Goal: Information Seeking & Learning: Learn about a topic

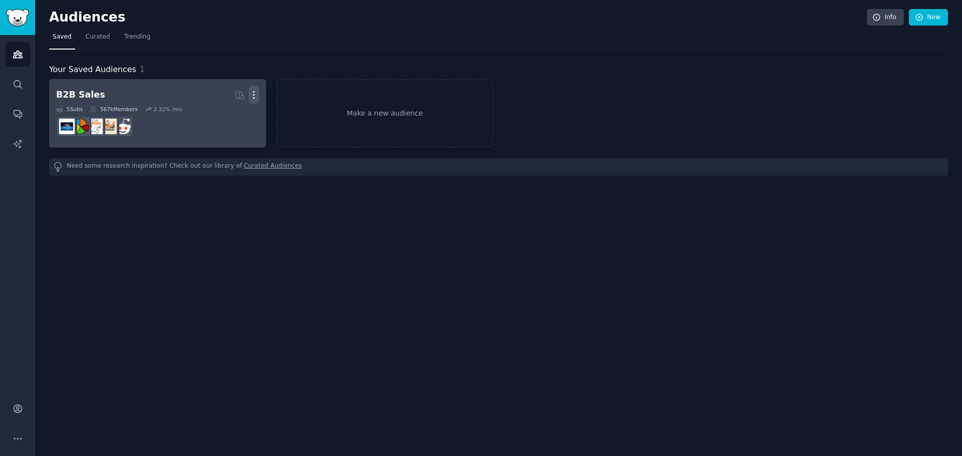
click at [250, 95] on icon "button" at bounding box center [254, 95] width 11 height 11
click at [233, 111] on p "Delete" at bounding box center [226, 116] width 23 height 11
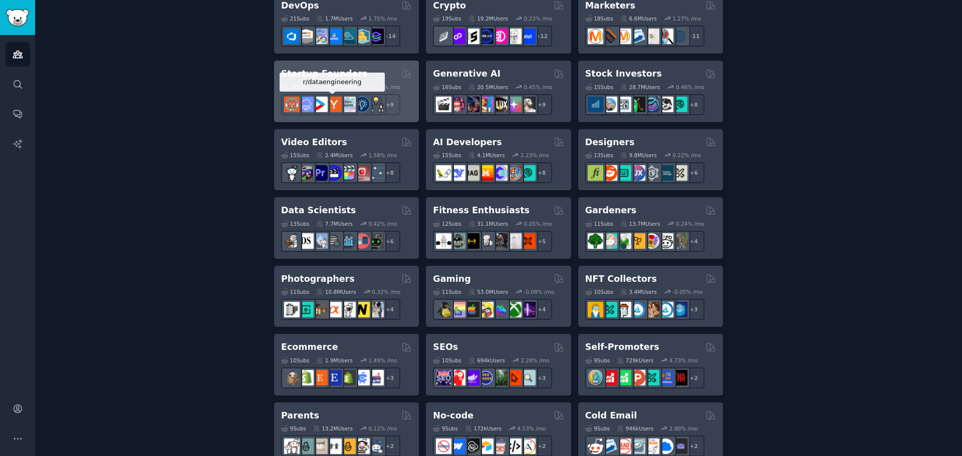
scroll to position [251, 0]
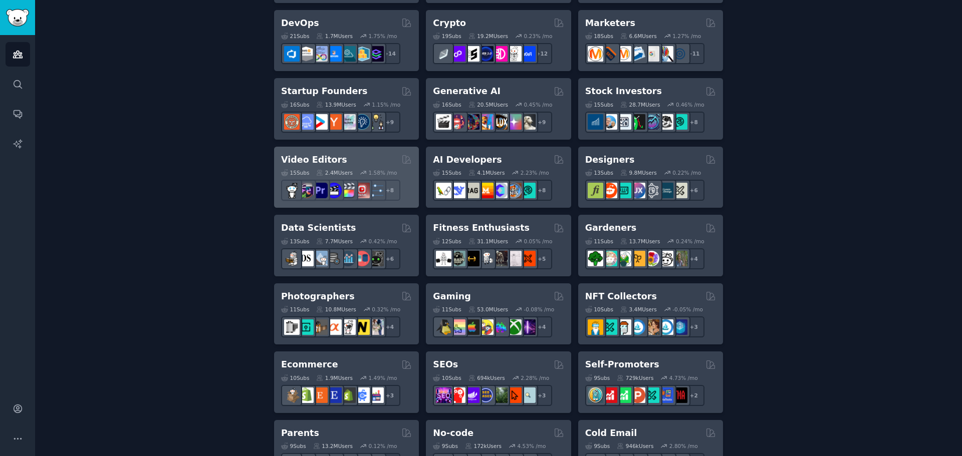
click at [333, 155] on h2 "Video Editors" at bounding box center [314, 160] width 66 height 13
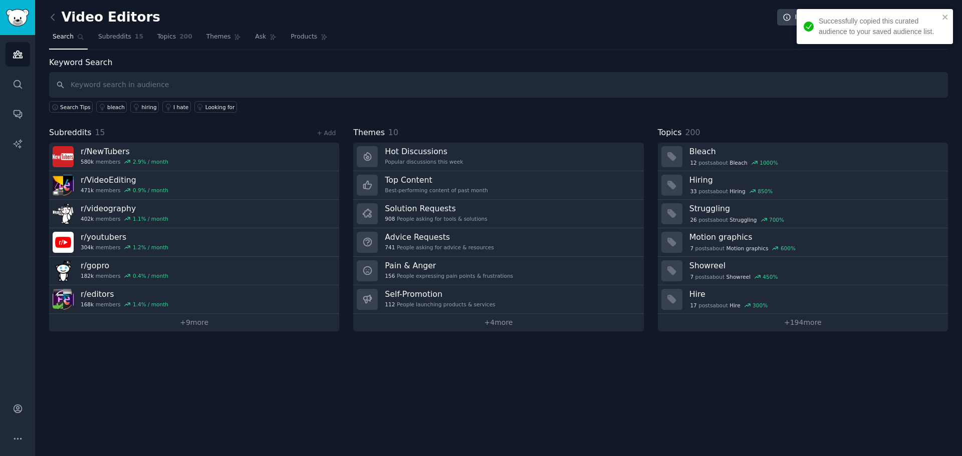
click at [228, 85] on input "text" at bounding box center [498, 85] width 899 height 26
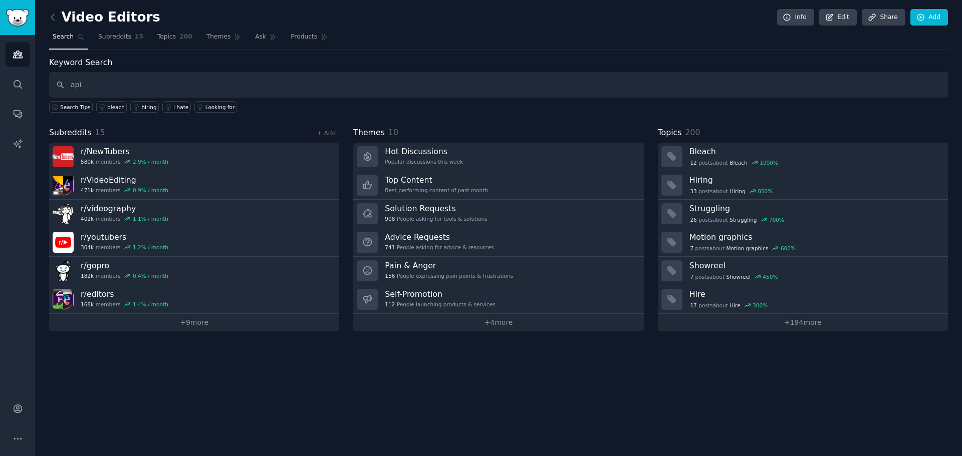
type input "api"
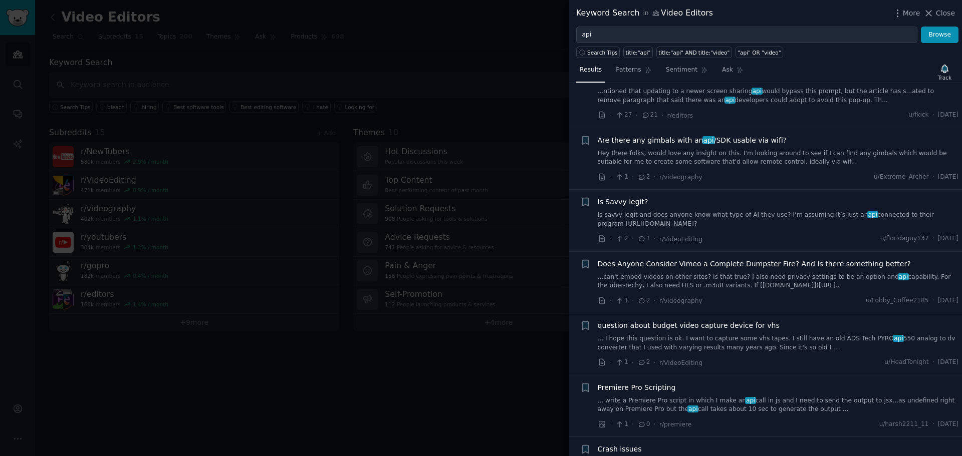
scroll to position [4409, 0]
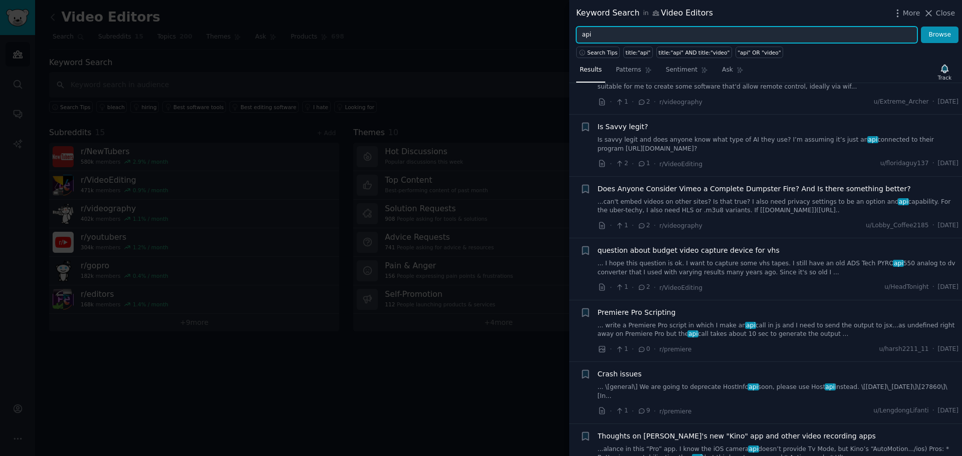
click at [633, 37] on input "api" at bounding box center [746, 35] width 341 height 17
click at [921, 27] on button "Browse" at bounding box center [940, 35] width 38 height 17
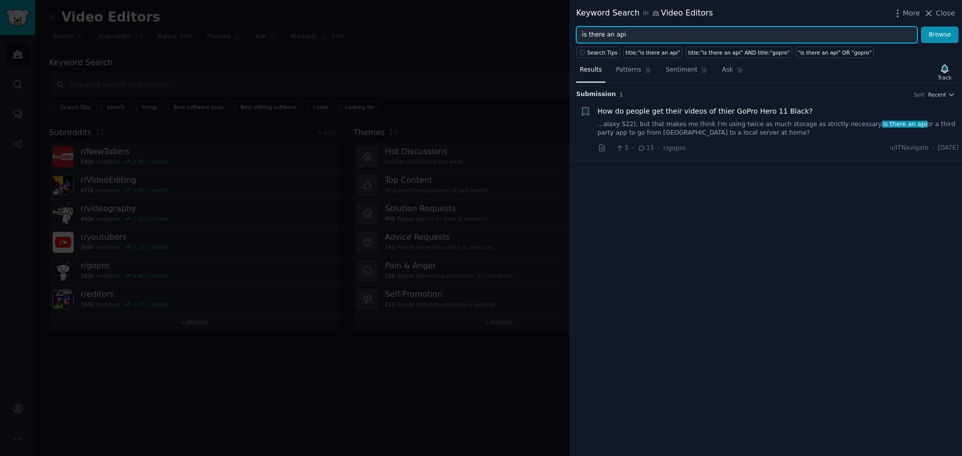
drag, startPoint x: 662, startPoint y: 25, endPoint x: 545, endPoint y: 18, distance: 118.0
click at [545, 18] on div "Keyword Search in Video Editors More Close is there an api Browse Search Tips t…" at bounding box center [481, 228] width 962 height 456
paste input "Any API for"
click at [921, 27] on button "Browse" at bounding box center [940, 35] width 38 height 17
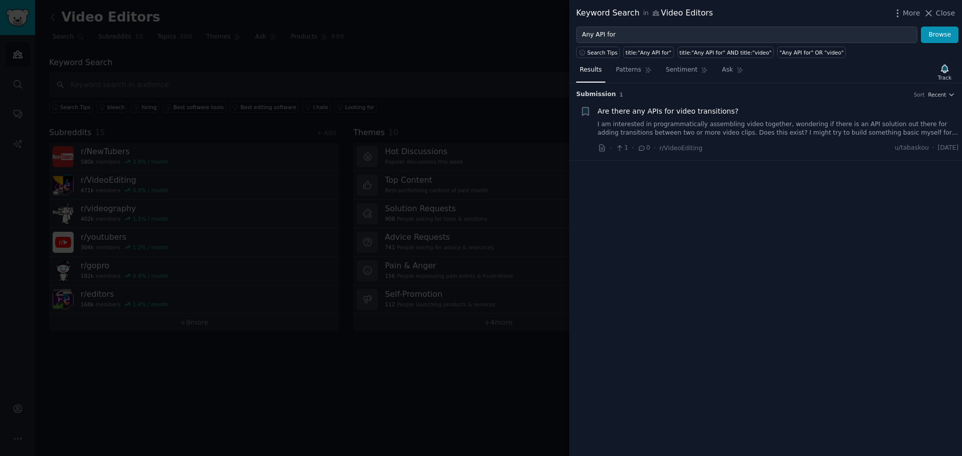
click at [676, 108] on span "Are there any APIs for video transitions?" at bounding box center [668, 111] width 141 height 11
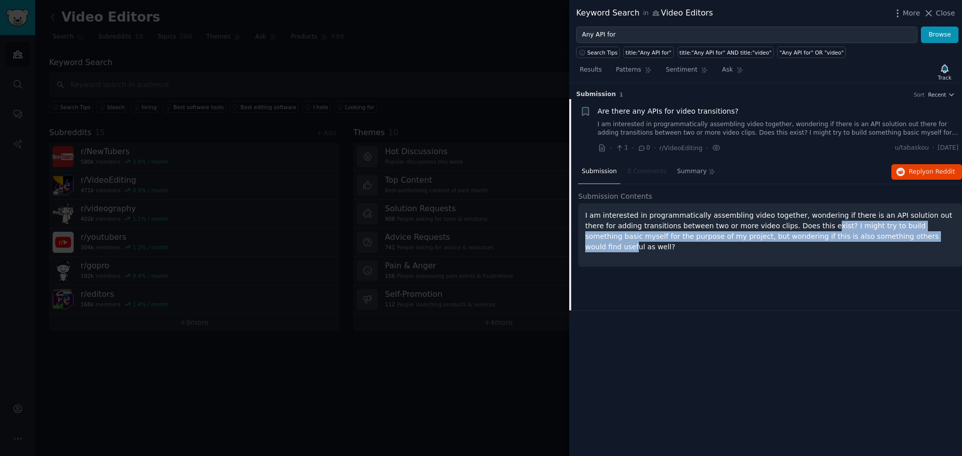
drag, startPoint x: 780, startPoint y: 227, endPoint x: 861, endPoint y: 232, distance: 80.8
click at [852, 231] on p "I am interested in programmatically assembling video together, wondering if the…" at bounding box center [770, 231] width 370 height 42
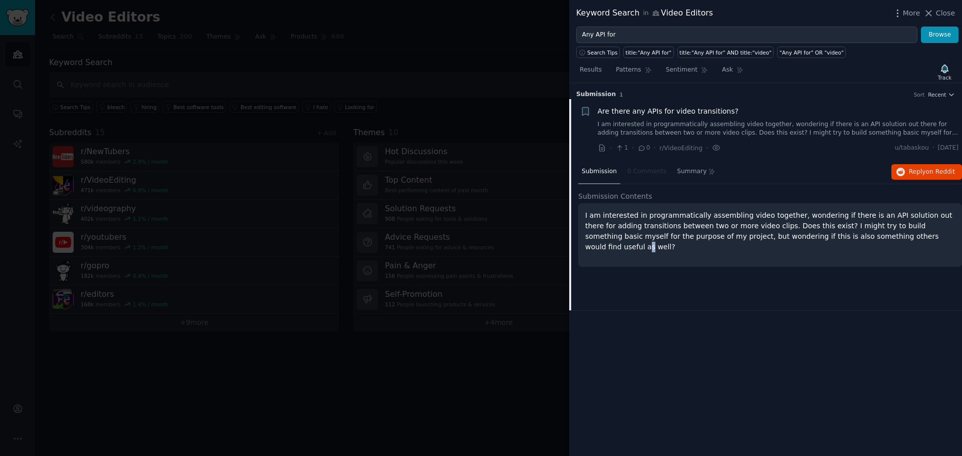
click at [861, 232] on p "I am interested in programmatically assembling video together, wondering if the…" at bounding box center [770, 231] width 370 height 42
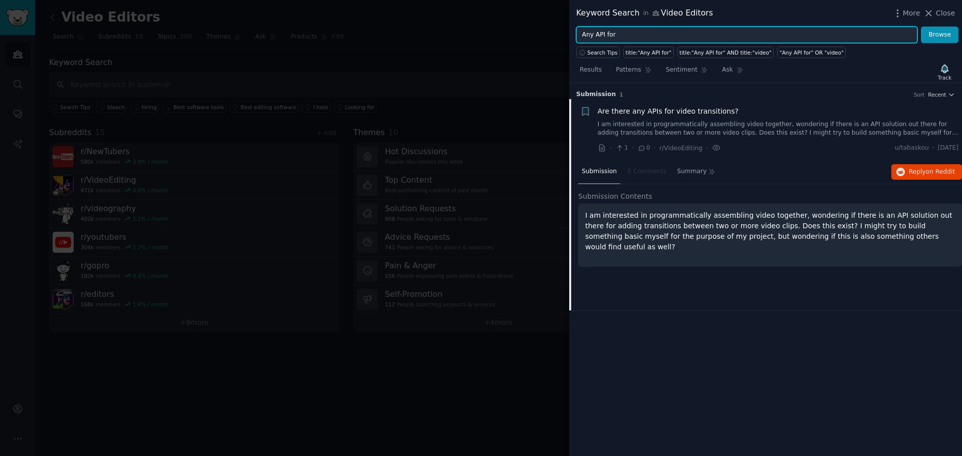
drag, startPoint x: 584, startPoint y: 34, endPoint x: 518, endPoint y: 38, distance: 66.8
click at [518, 38] on div "Keyword Search in Video Editors More Close Any API for Browse Search Tips title…" at bounding box center [481, 228] width 962 height 456
click at [921, 27] on button "Browse" at bounding box center [940, 35] width 38 height 17
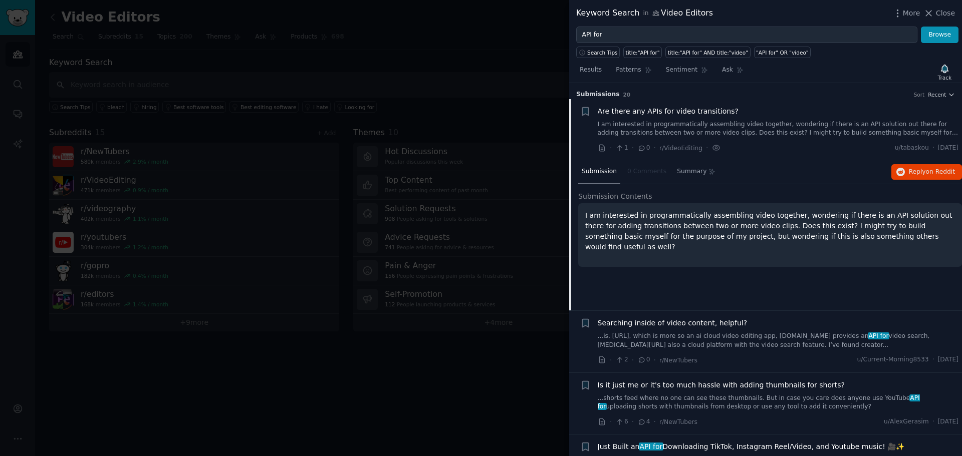
click at [601, 93] on span "Submission s" at bounding box center [598, 94] width 44 height 9
click at [595, 66] on span "Results" at bounding box center [591, 70] width 22 height 9
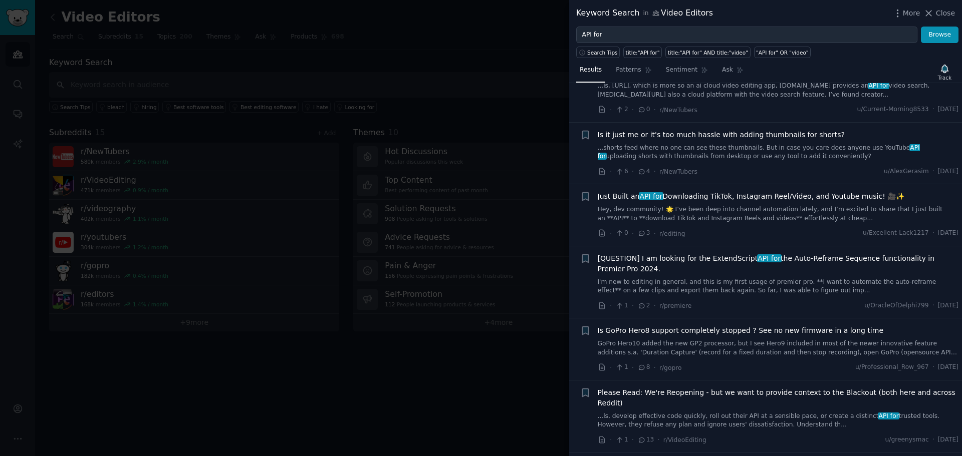
scroll to position [150, 0]
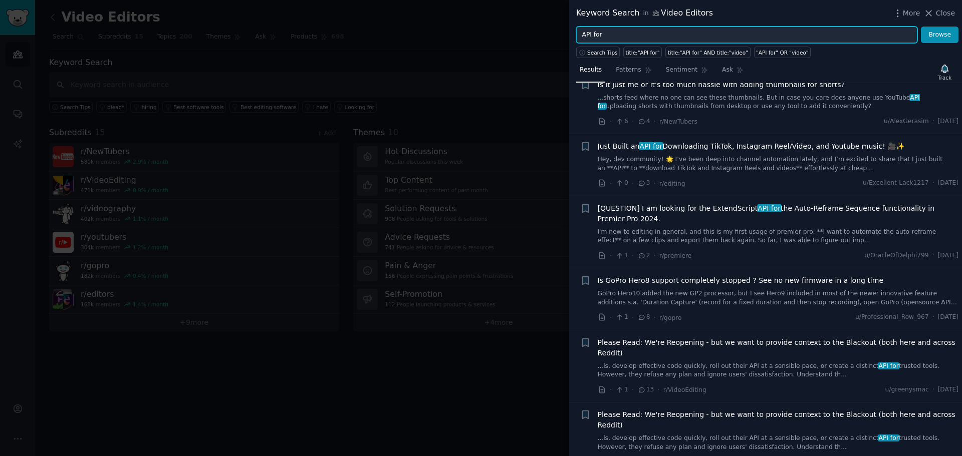
drag, startPoint x: 597, startPoint y: 36, endPoint x: 545, endPoint y: 33, distance: 52.7
click at [545, 33] on div "Keyword Search in Video Editors More Close API for Browse Search Tips title:"AP…" at bounding box center [481, 228] width 962 height 456
click at [921, 27] on button "Browse" at bounding box center [940, 35] width 38 height 17
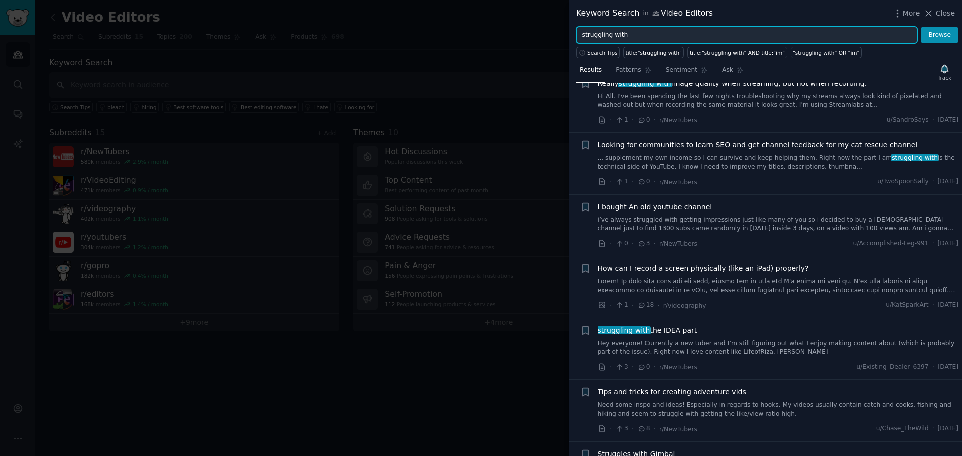
scroll to position [2205, 0]
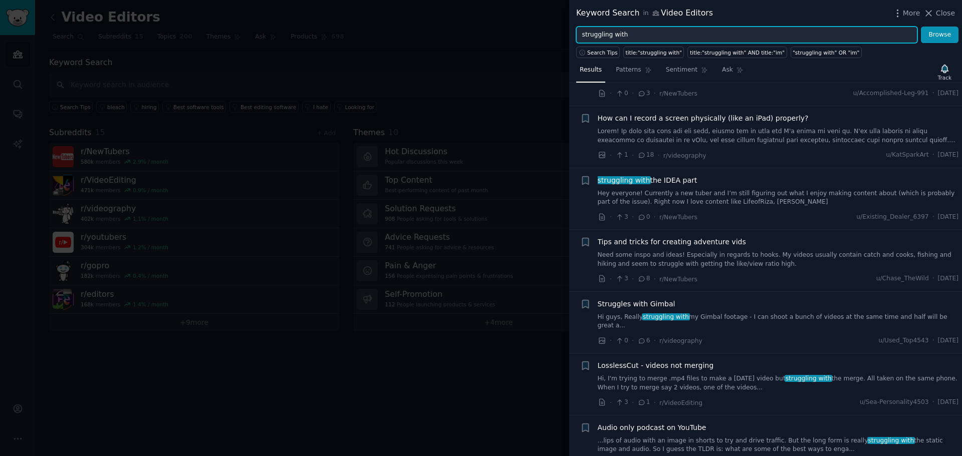
drag, startPoint x: 585, startPoint y: 36, endPoint x: 532, endPoint y: 38, distance: 52.6
click at [532, 37] on div "Keyword Search in Video Editors More Close struggling with Browse Search Tips t…" at bounding box center [481, 228] width 962 height 456
paste input "automation"
type input "automation"
click at [921, 27] on button "Browse" at bounding box center [940, 35] width 38 height 17
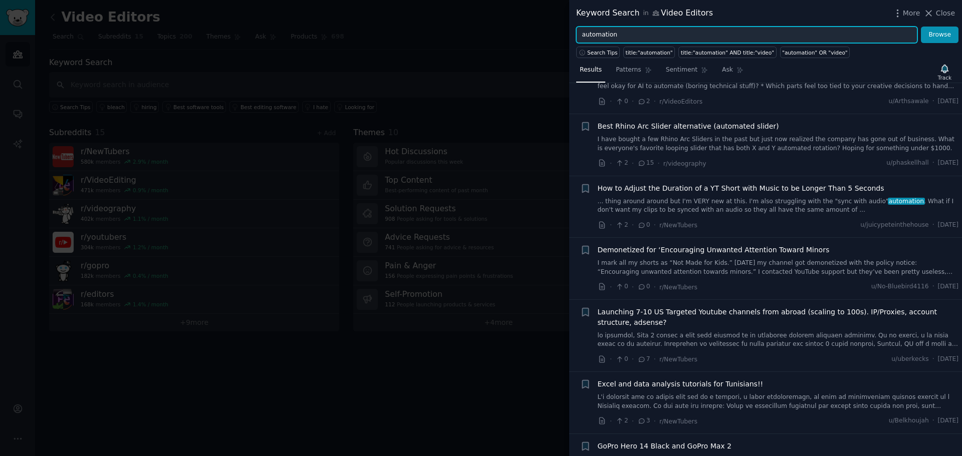
scroll to position [301, 0]
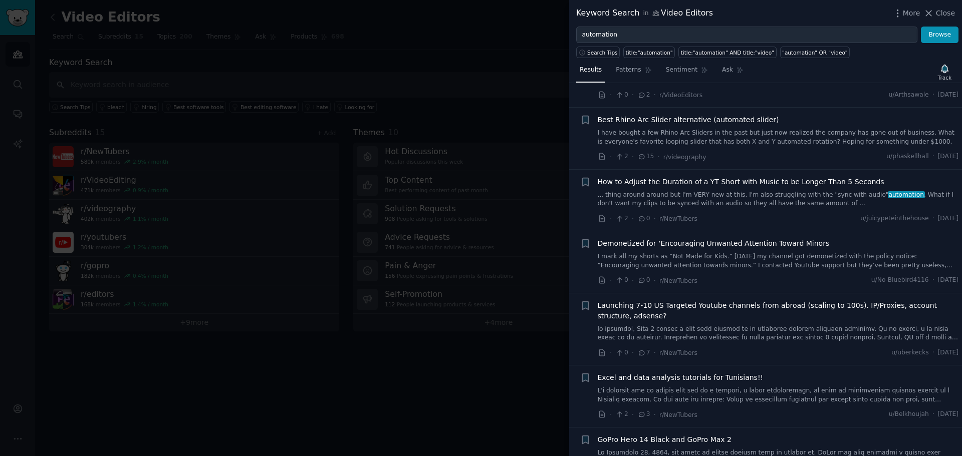
click at [335, 132] on div at bounding box center [481, 228] width 962 height 456
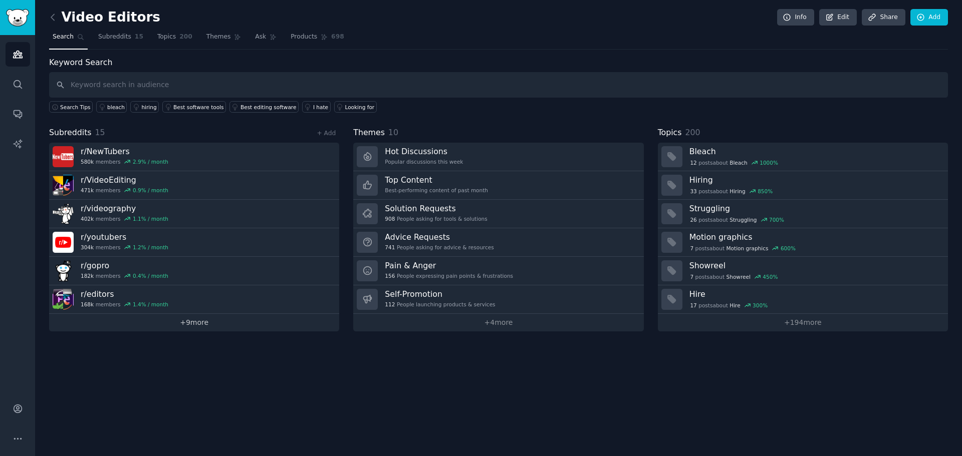
click at [180, 324] on link "+ 9 more" at bounding box center [194, 323] width 290 height 18
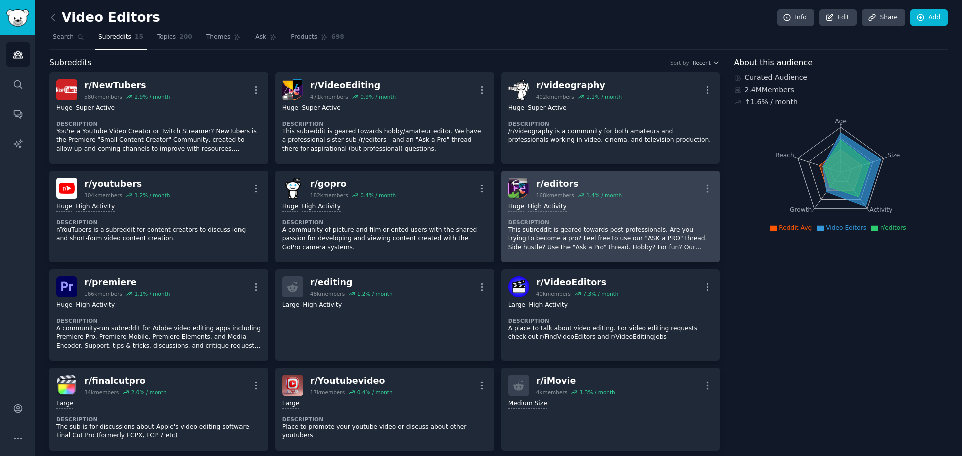
click at [583, 226] on p "This subreddit is geared towards post-professionals. Are you trying to become a…" at bounding box center [610, 239] width 205 height 27
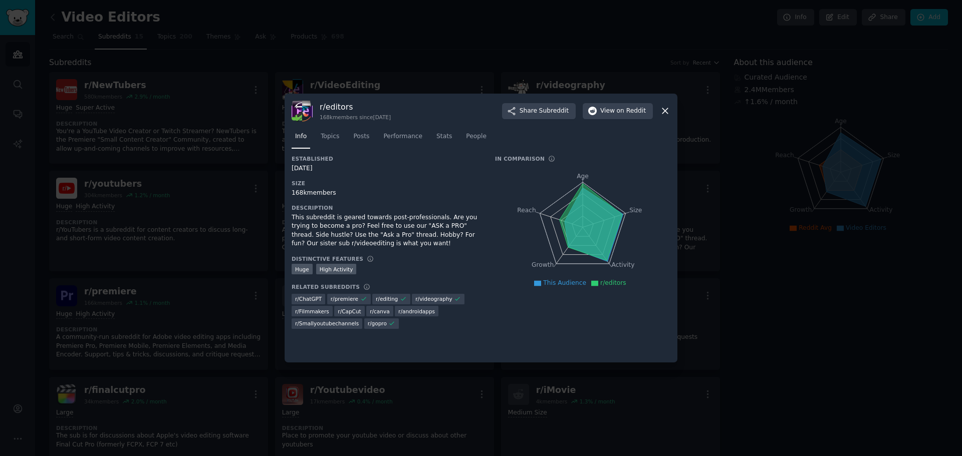
click at [720, 195] on div at bounding box center [481, 228] width 962 height 456
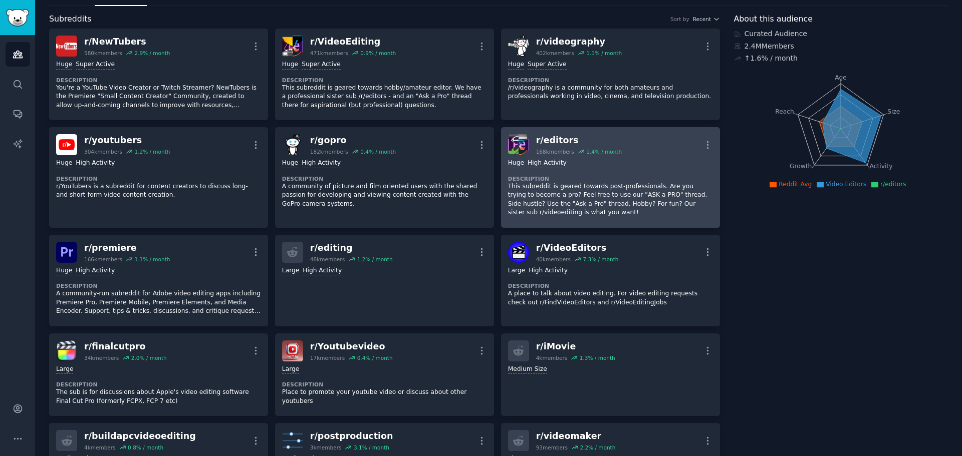
scroll to position [50, 0]
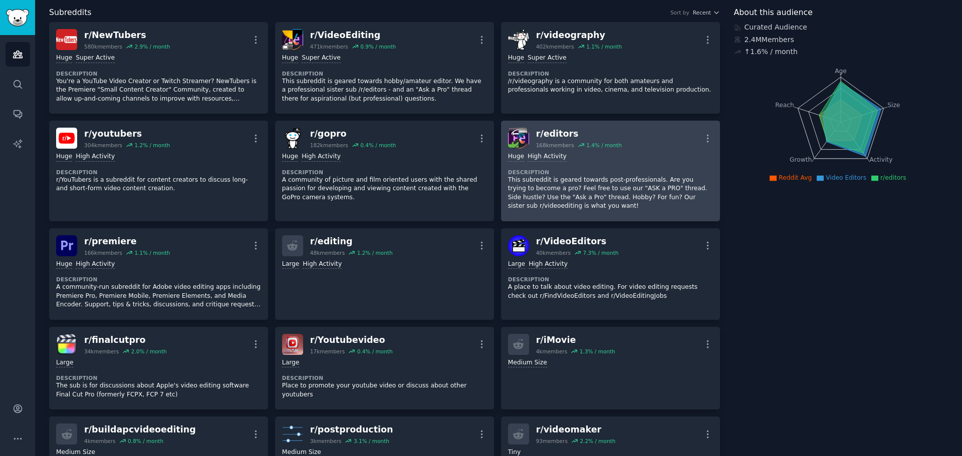
click at [557, 136] on div "r/ editors" at bounding box center [579, 134] width 86 height 13
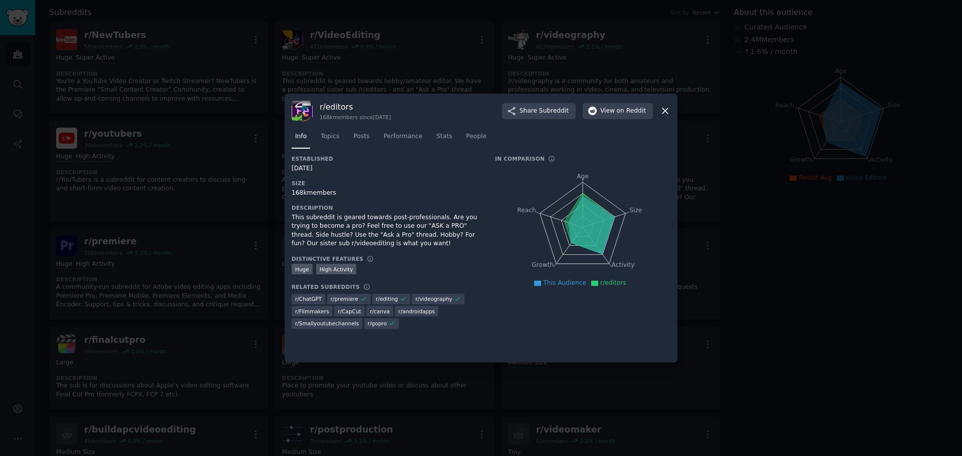
click at [747, 123] on div at bounding box center [481, 228] width 962 height 456
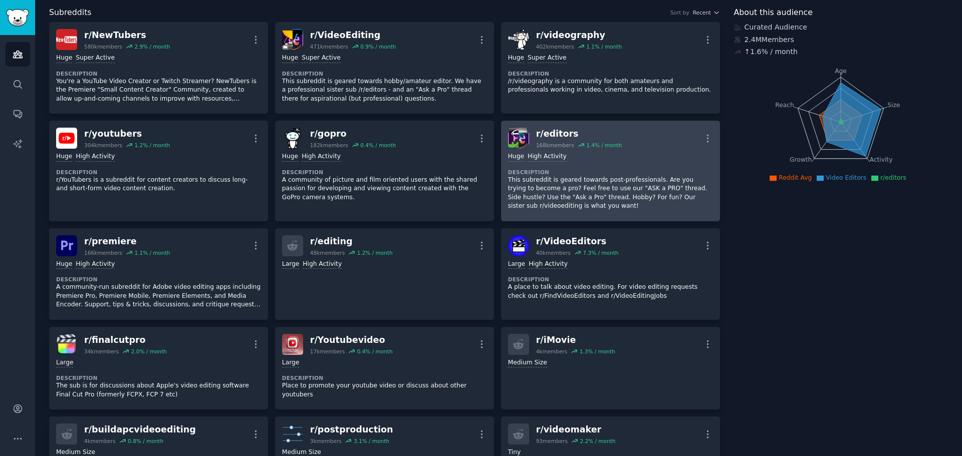
click at [640, 176] on p "This subreddit is geared towards post-professionals. Are you trying to become a…" at bounding box center [610, 193] width 205 height 35
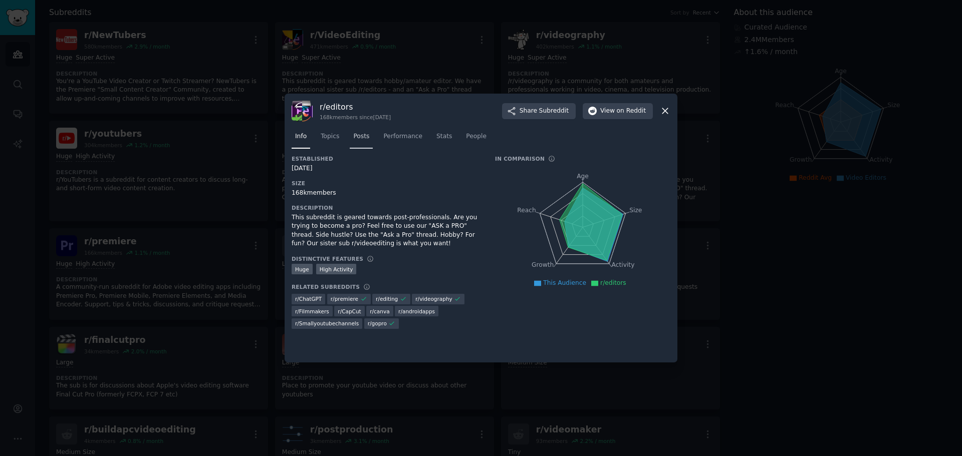
click at [350, 140] on link "Posts" at bounding box center [361, 139] width 23 height 21
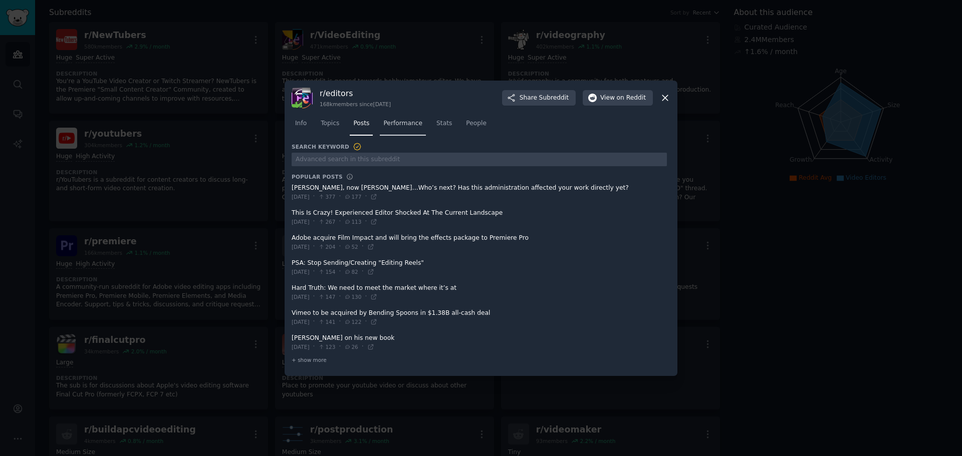
click at [389, 126] on span "Performance" at bounding box center [402, 123] width 39 height 9
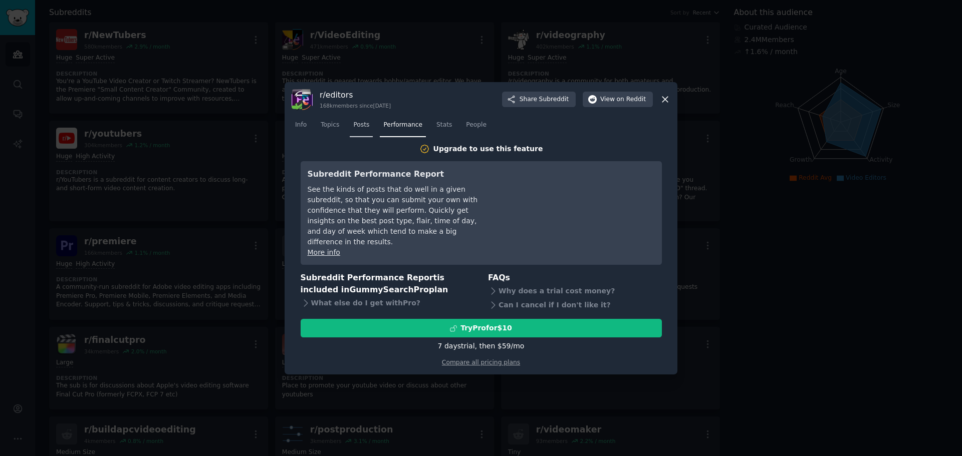
click at [350, 130] on link "Posts" at bounding box center [361, 127] width 23 height 21
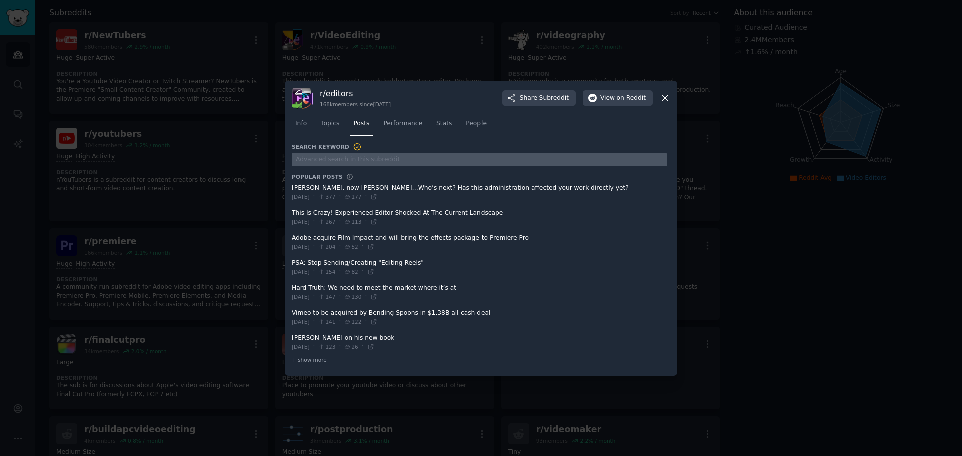
click at [363, 160] on input "text" at bounding box center [479, 160] width 375 height 14
type input "api"
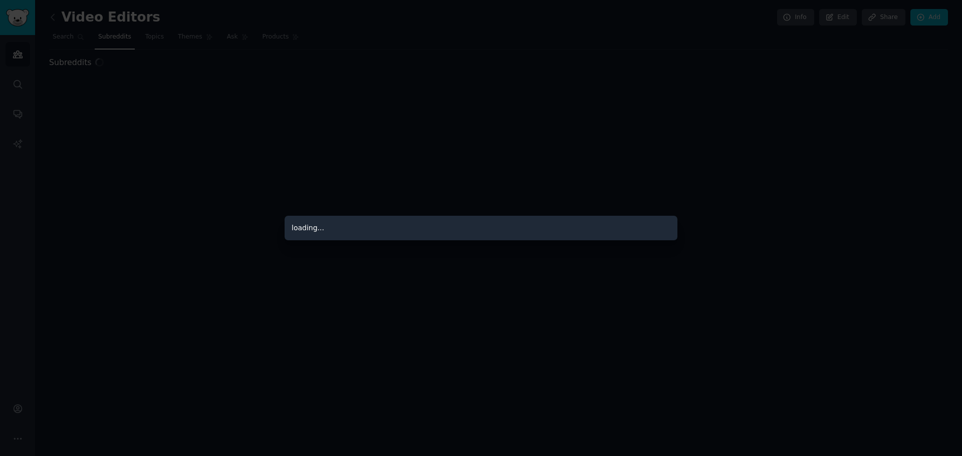
click at [308, 115] on div at bounding box center [481, 228] width 962 height 456
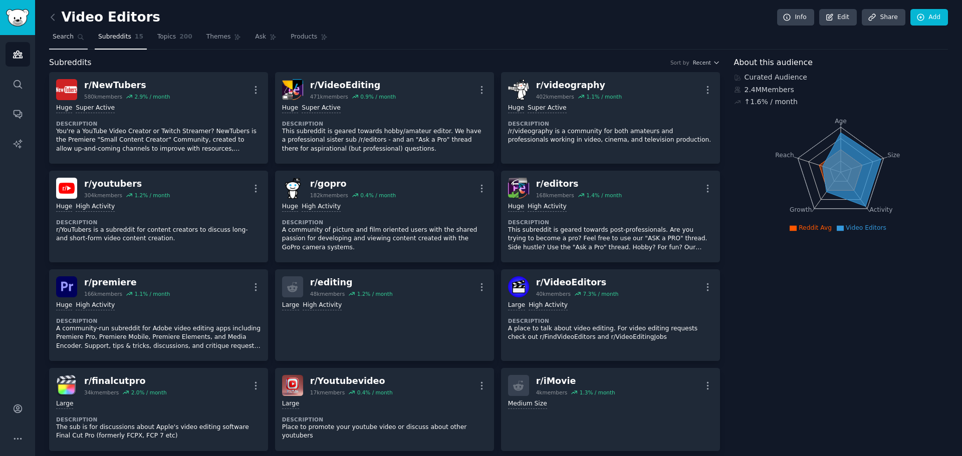
click at [79, 40] on icon at bounding box center [80, 37] width 7 height 7
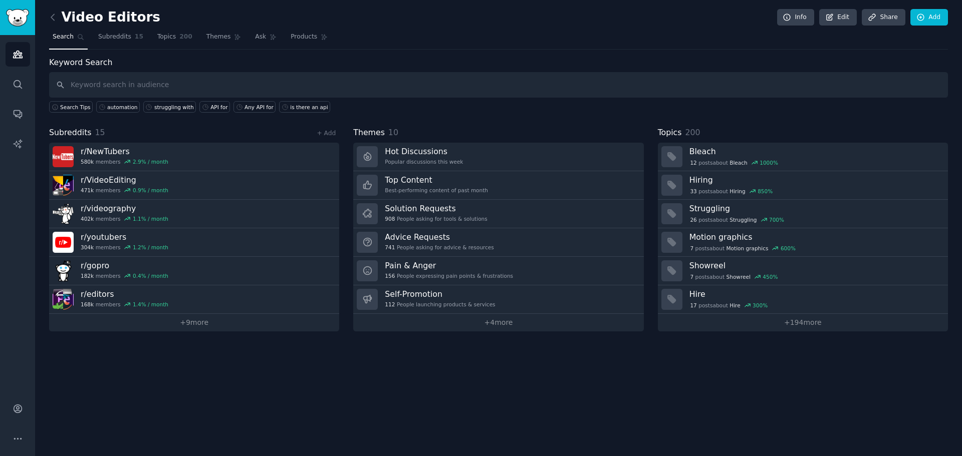
click at [557, 87] on input "text" at bounding box center [498, 85] width 899 height 26
type input "api"
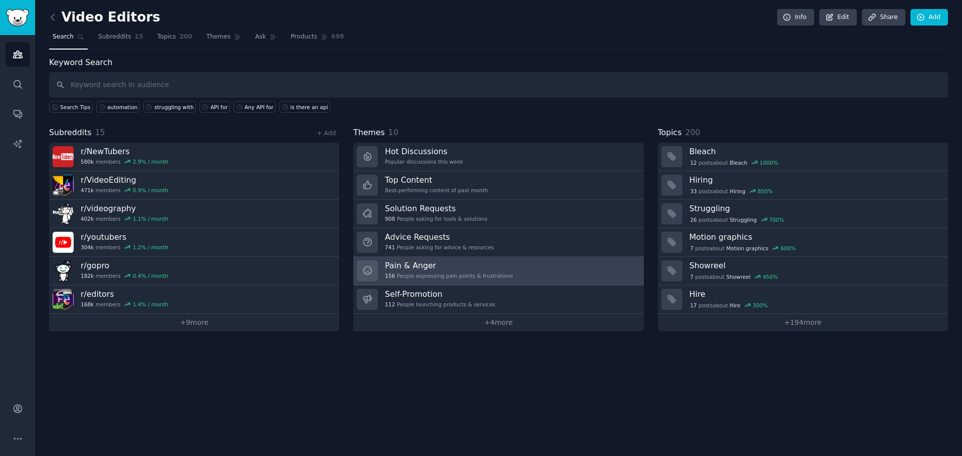
click at [403, 268] on h3 "Pain & Anger" at bounding box center [449, 266] width 128 height 11
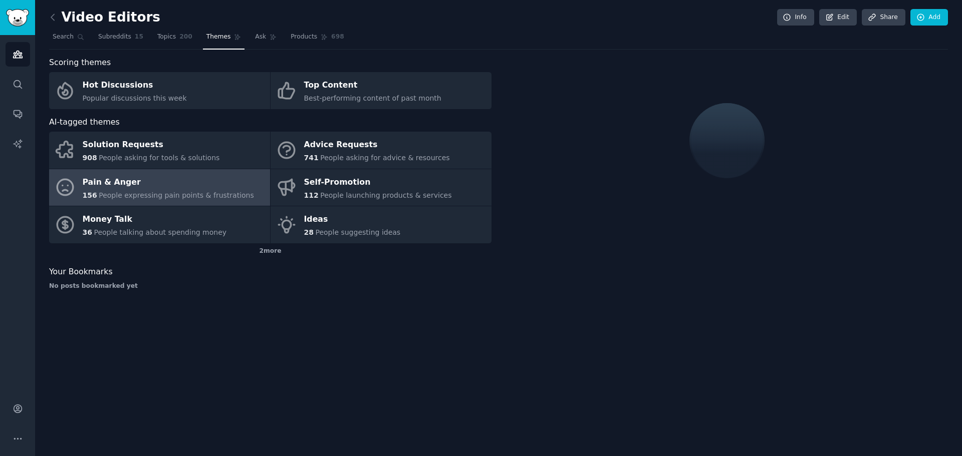
click at [113, 188] on div "Pain & Anger" at bounding box center [168, 182] width 171 height 16
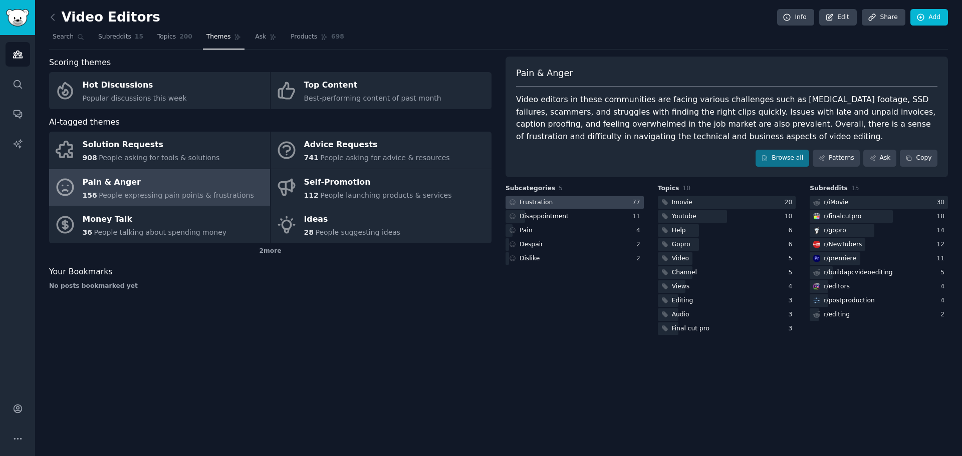
click at [585, 201] on div at bounding box center [575, 202] width 138 height 13
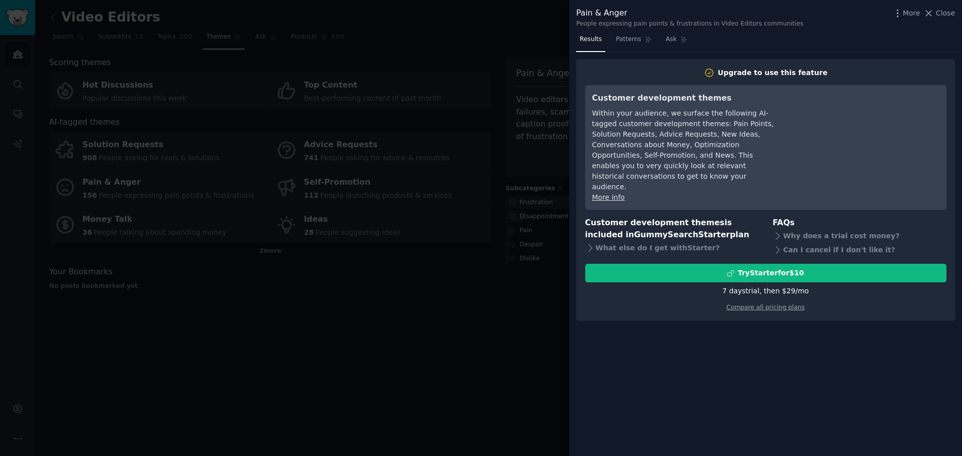
click at [547, 211] on div at bounding box center [481, 228] width 962 height 456
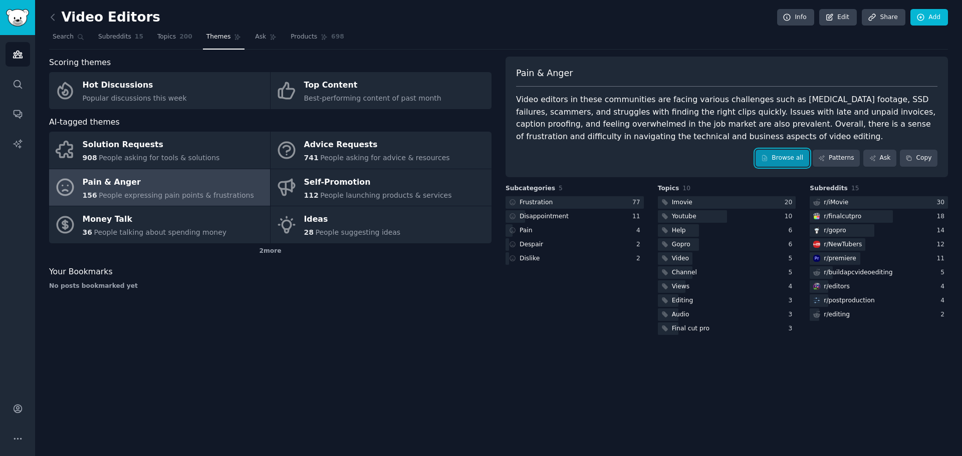
click at [785, 161] on link "Browse all" at bounding box center [783, 158] width 54 height 17
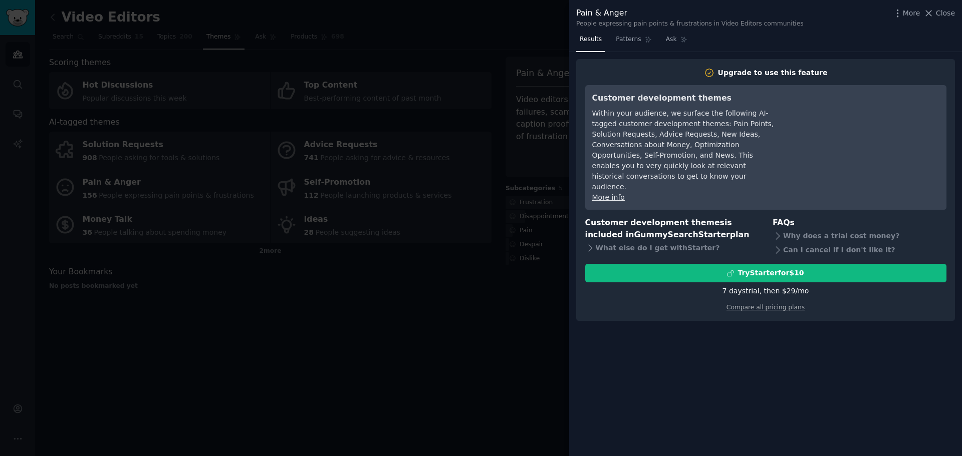
click at [519, 137] on div at bounding box center [481, 228] width 962 height 456
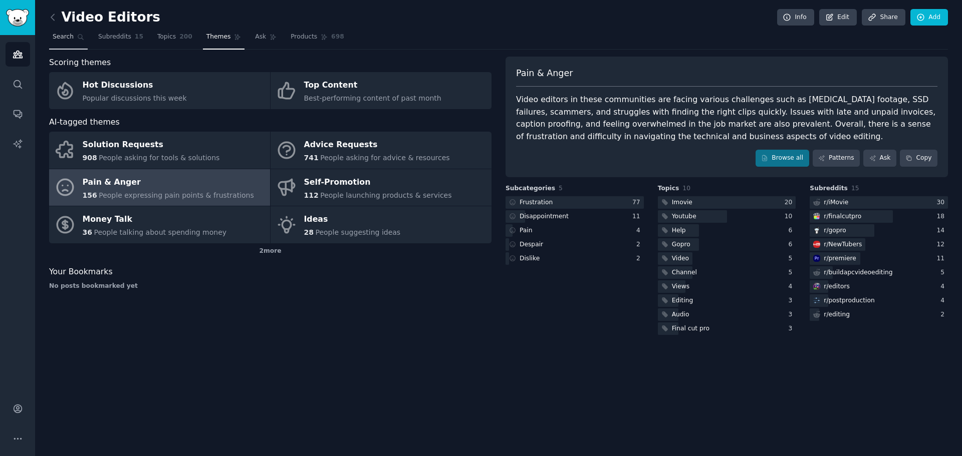
click at [74, 32] on link "Search" at bounding box center [68, 39] width 39 height 21
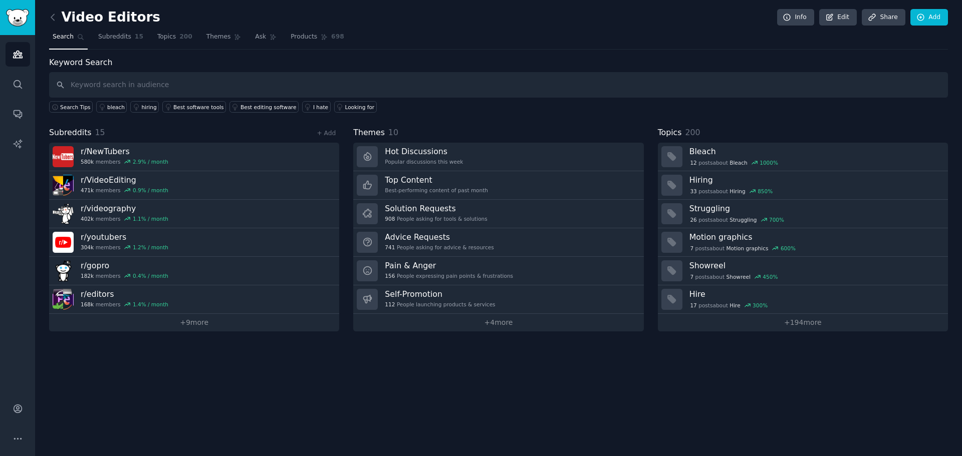
click at [363, 87] on input "text" at bounding box center [498, 85] width 899 height 26
type input "frustration"
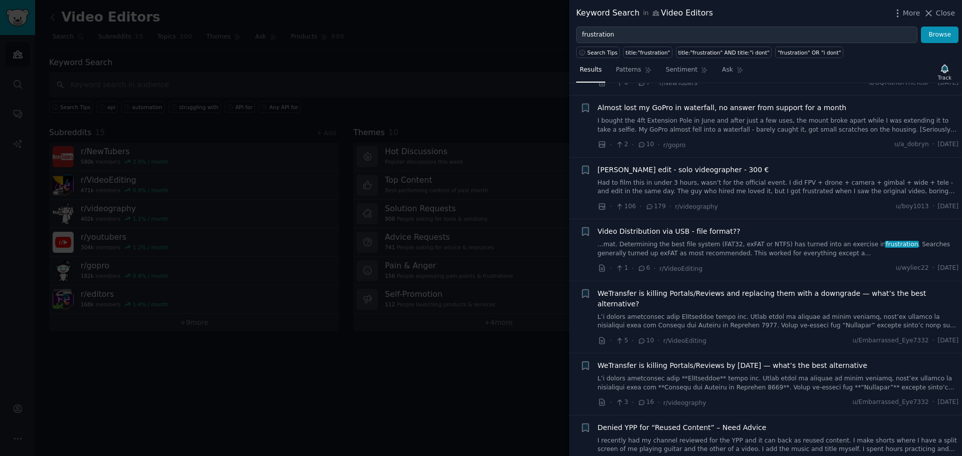
scroll to position [1603, 0]
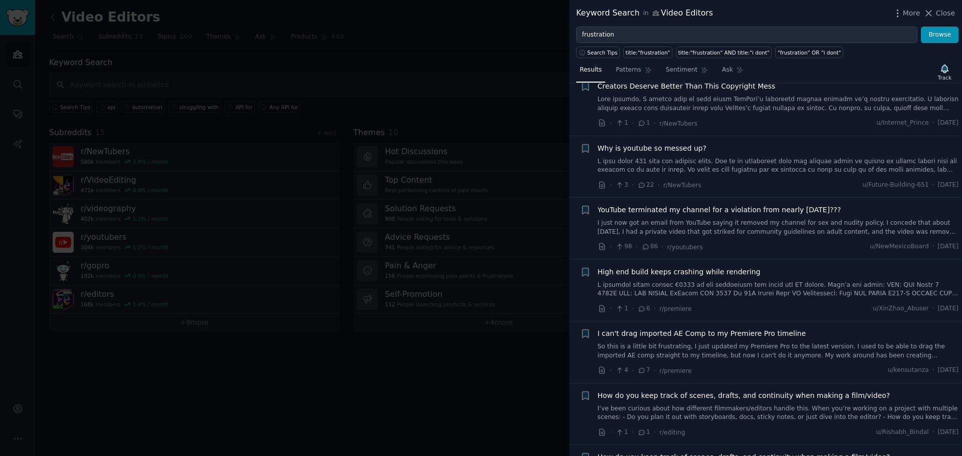
click at [226, 143] on div at bounding box center [481, 228] width 962 height 456
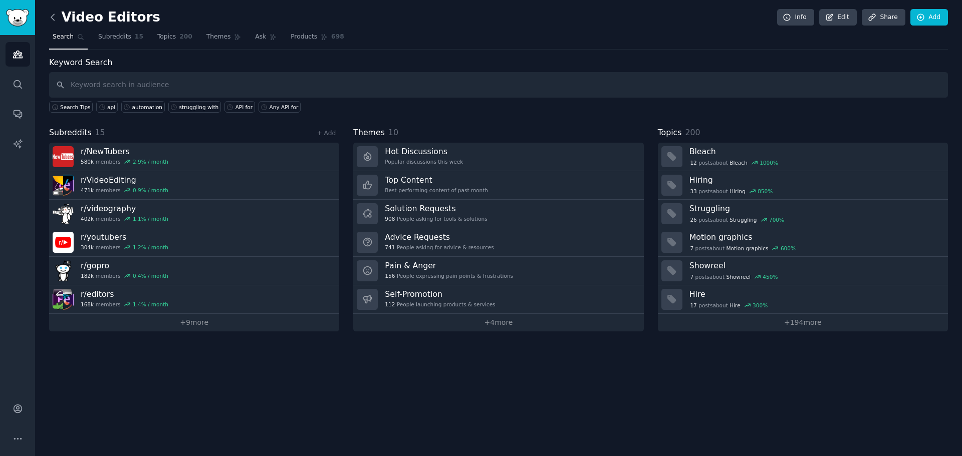
click at [55, 12] on icon at bounding box center [53, 17] width 11 height 11
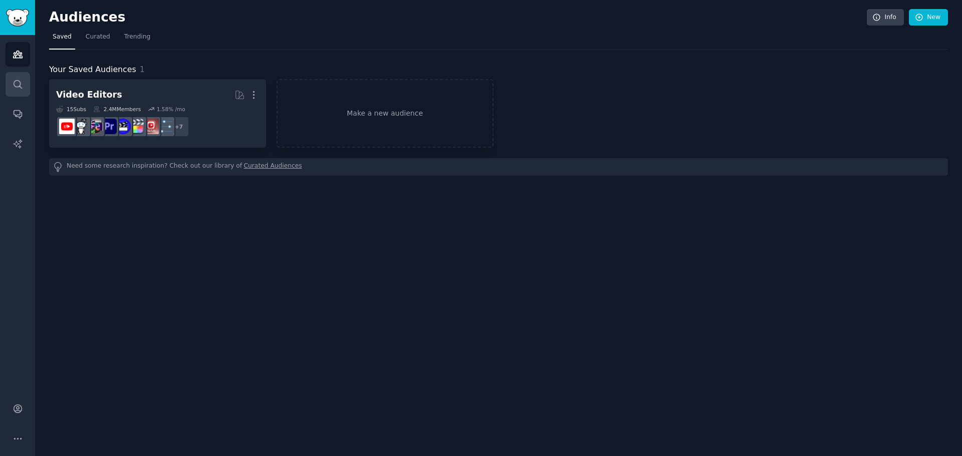
click at [20, 87] on icon "Sidebar" at bounding box center [18, 84] width 8 height 8
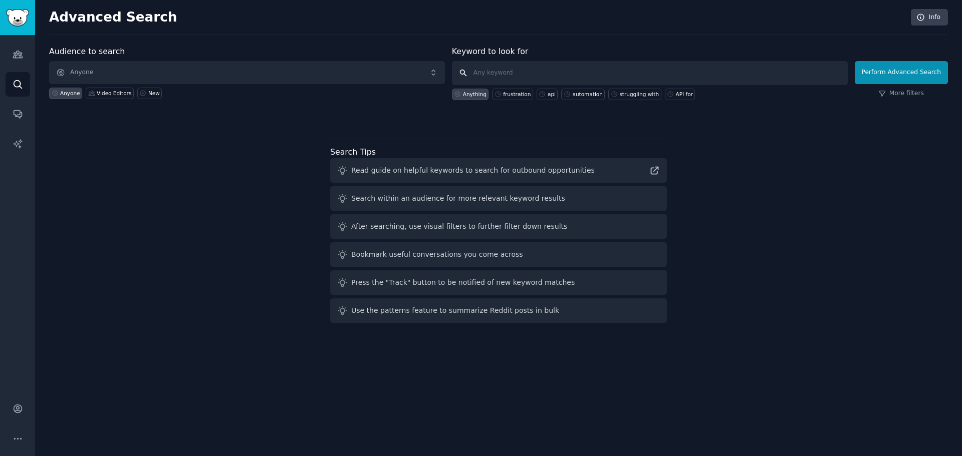
click at [517, 62] on input "text" at bounding box center [650, 73] width 396 height 24
type input "is there an api for"
click button "Perform Advanced Search" at bounding box center [901, 72] width 93 height 23
